Goal: Find specific page/section: Find specific page/section

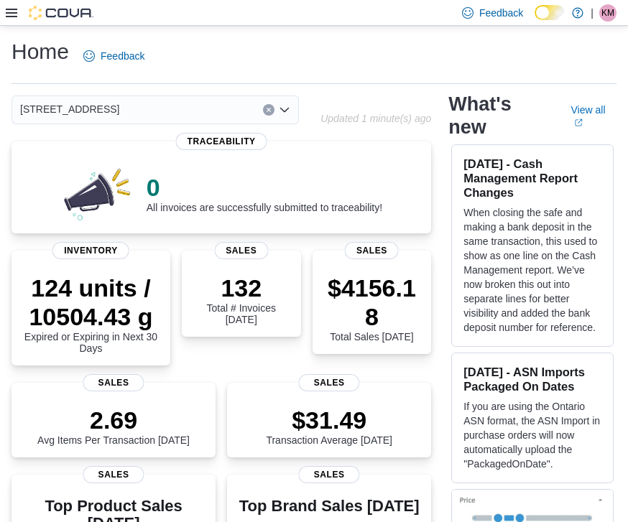
click at [212, 113] on div "[STREET_ADDRESS]" at bounding box center [154, 110] width 287 height 29
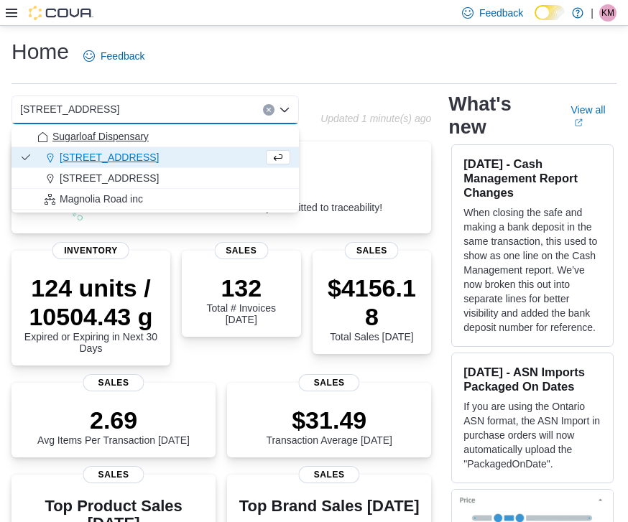
click at [141, 142] on span "Sugarloaf Dispensary" at bounding box center [100, 136] width 96 height 14
